Goal: Task Accomplishment & Management: Manage account settings

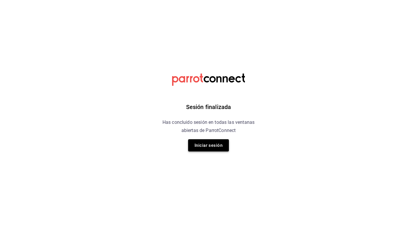
click at [215, 142] on button "Iniciar sesión" at bounding box center [208, 145] width 41 height 12
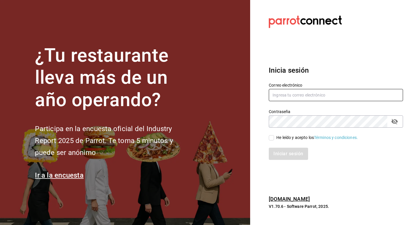
type input "[EMAIL_ADDRESS][DOMAIN_NAME]"
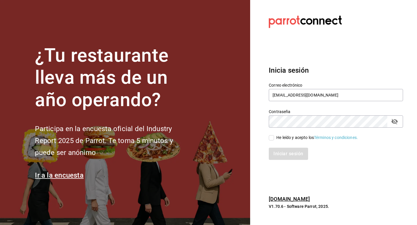
click at [272, 139] on input "He leído y acepto los Términos y condiciones." at bounding box center [271, 137] width 5 height 5
checkbox input "true"
click at [285, 156] on button "Iniciar sesión" at bounding box center [289, 154] width 40 height 12
